Goal: Find specific page/section: Find specific page/section

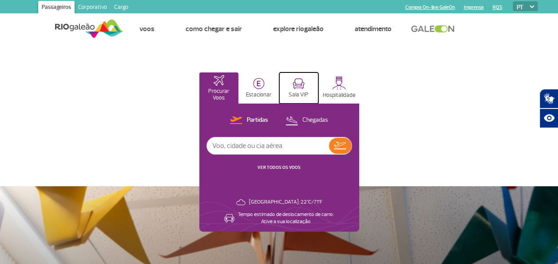
click at [296, 87] on img at bounding box center [298, 83] width 12 height 11
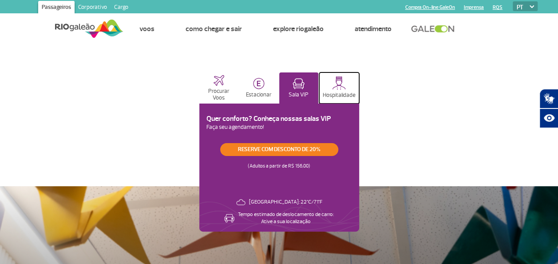
click at [342, 87] on img at bounding box center [339, 83] width 14 height 14
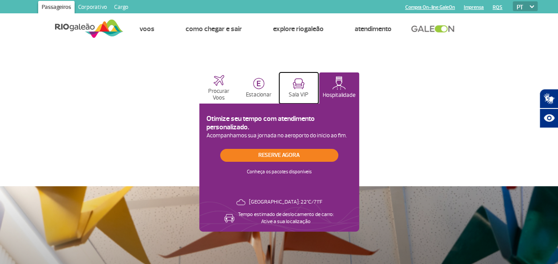
click at [295, 87] on img at bounding box center [298, 83] width 12 height 11
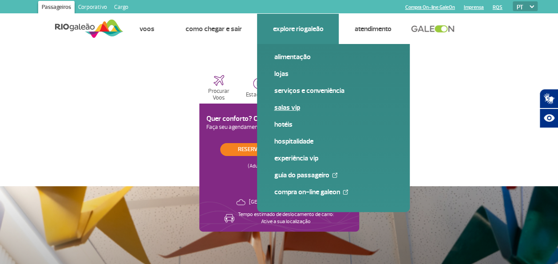
click at [291, 106] on link "Salas VIP" at bounding box center [333, 108] width 119 height 10
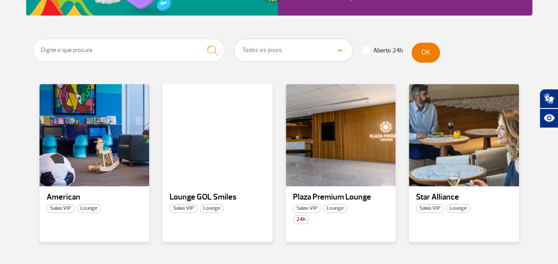
scroll to position [170, 0]
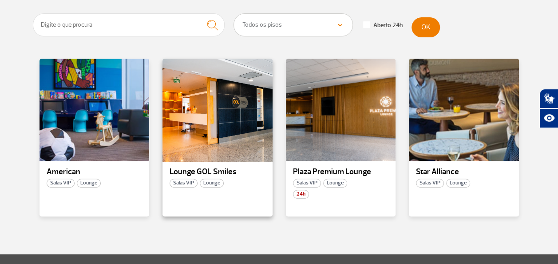
click at [232, 122] on div at bounding box center [218, 110] width 112 height 104
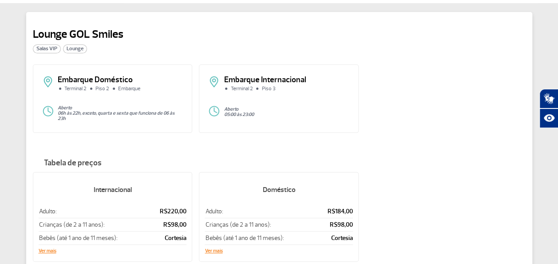
scroll to position [39, 0]
